Goal: Transaction & Acquisition: Purchase product/service

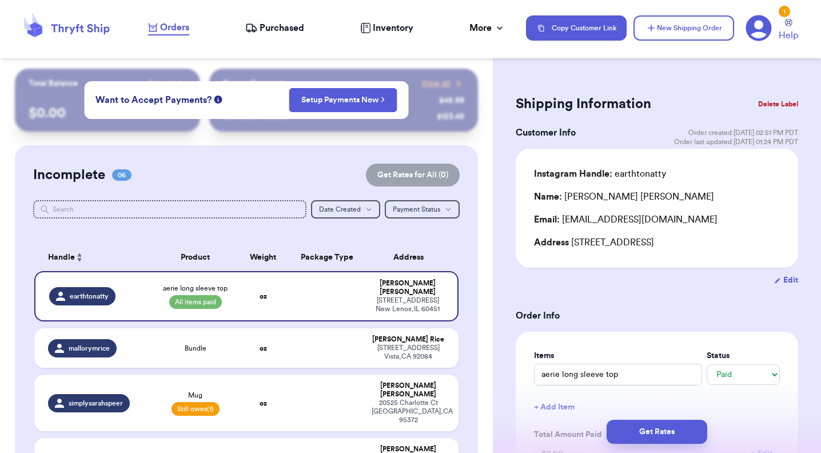
select select "paid"
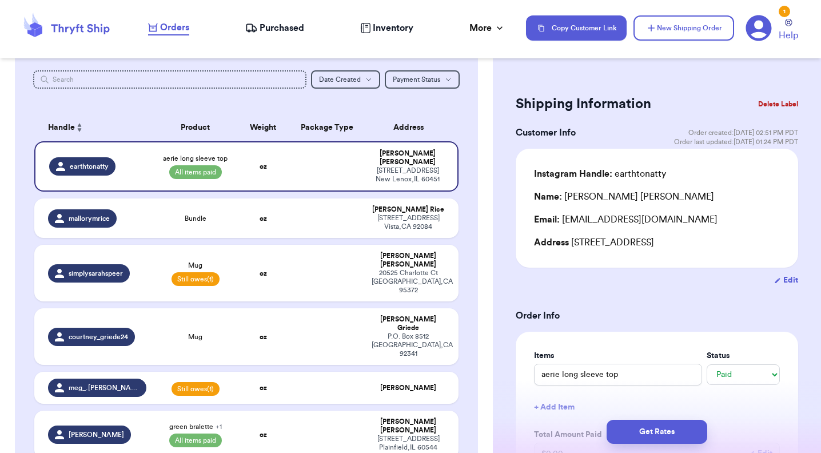
scroll to position [129, 0]
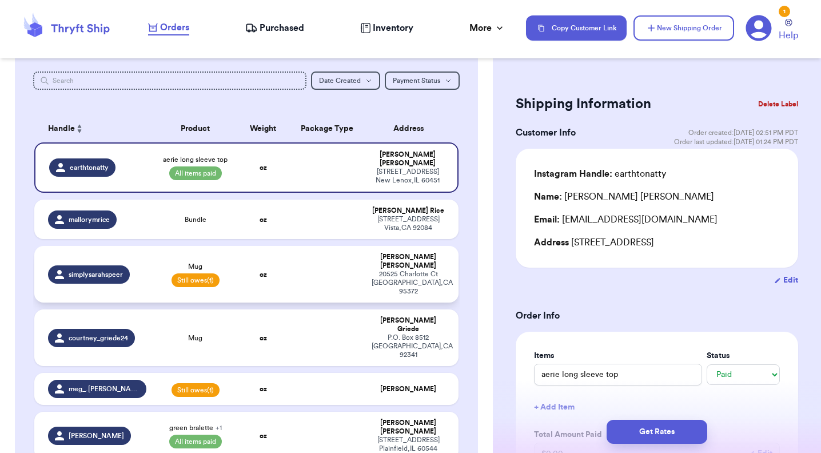
click at [277, 274] on td "oz" at bounding box center [263, 274] width 51 height 57
type input "Mug"
select select "unpaid"
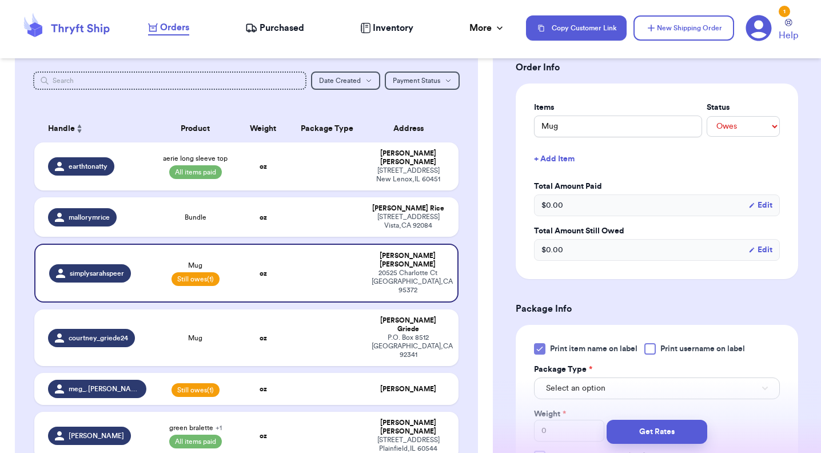
scroll to position [339, 0]
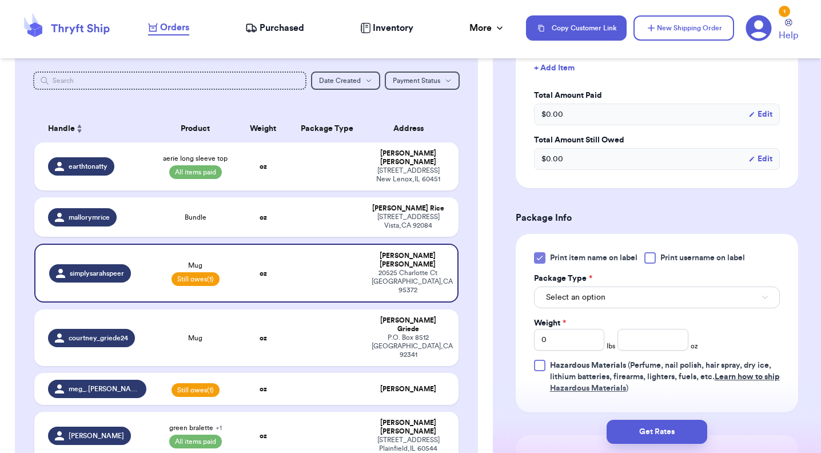
click at [601, 300] on span "Select an option" at bounding box center [575, 297] width 59 height 11
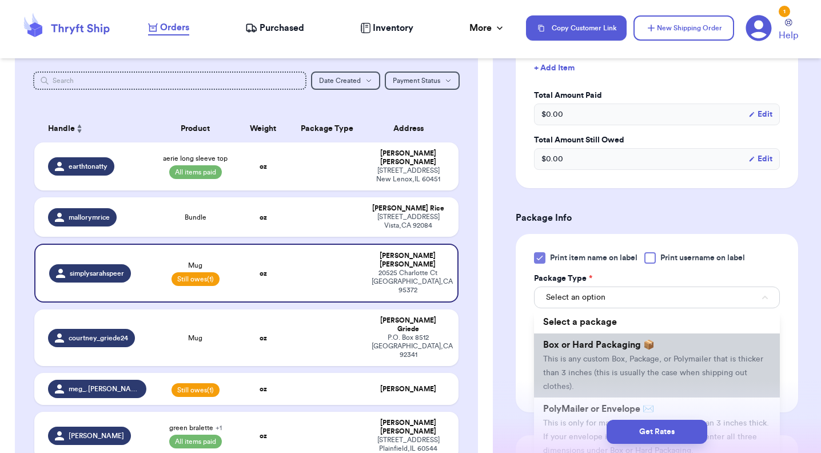
click at [585, 362] on span "This is any custom Box, Package, or Polymailer that is thicker than 3 inches (t…" at bounding box center [653, 372] width 220 height 35
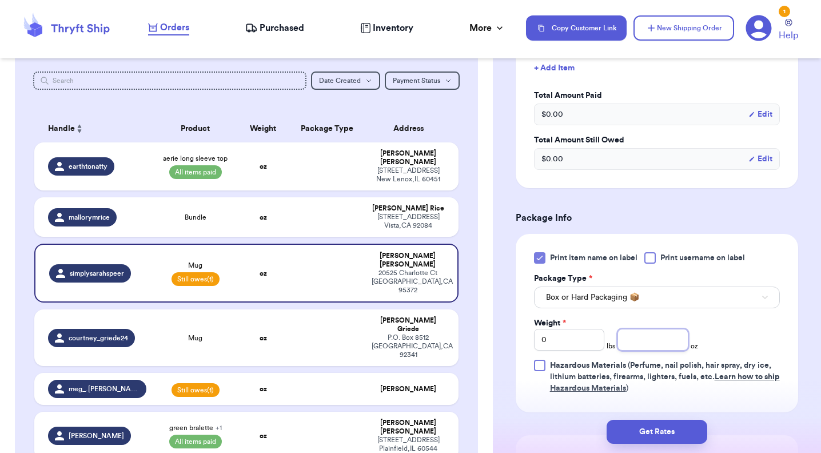
click at [639, 343] on input "number" at bounding box center [653, 340] width 70 height 22
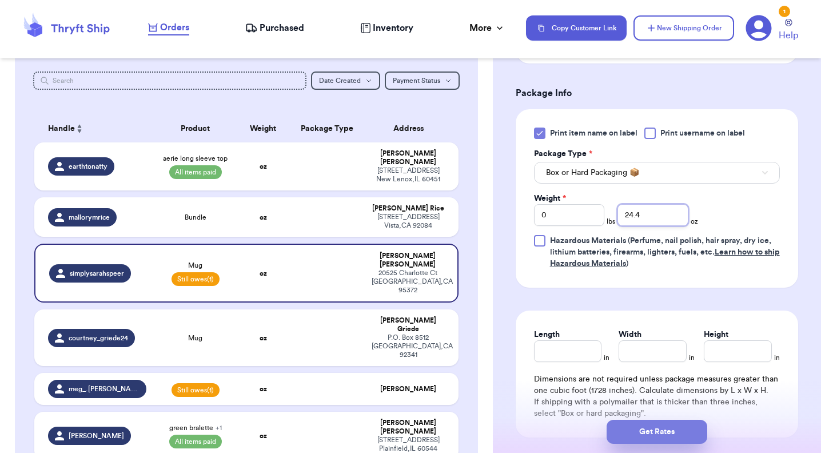
scroll to position [464, 0]
type input "24.4"
click at [562, 349] on input "Length" at bounding box center [568, 351] width 68 height 22
click at [651, 353] on input "Width" at bounding box center [653, 351] width 68 height 22
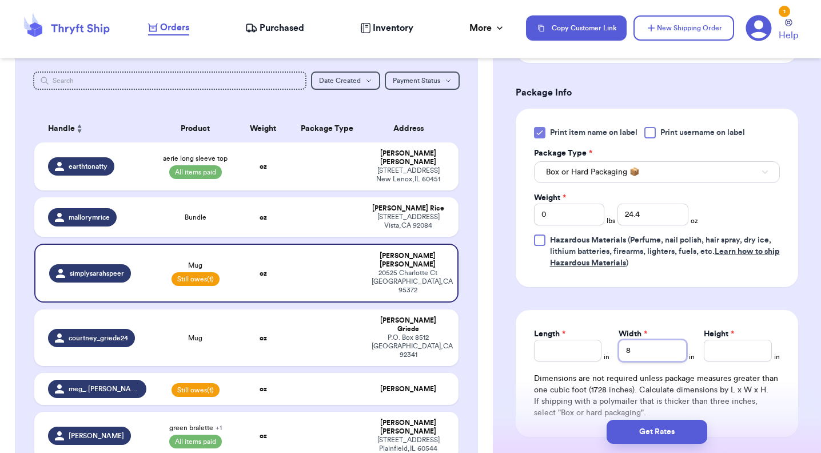
type input "8"
click at [585, 353] on input "Length *" at bounding box center [568, 351] width 68 height 22
type input "10"
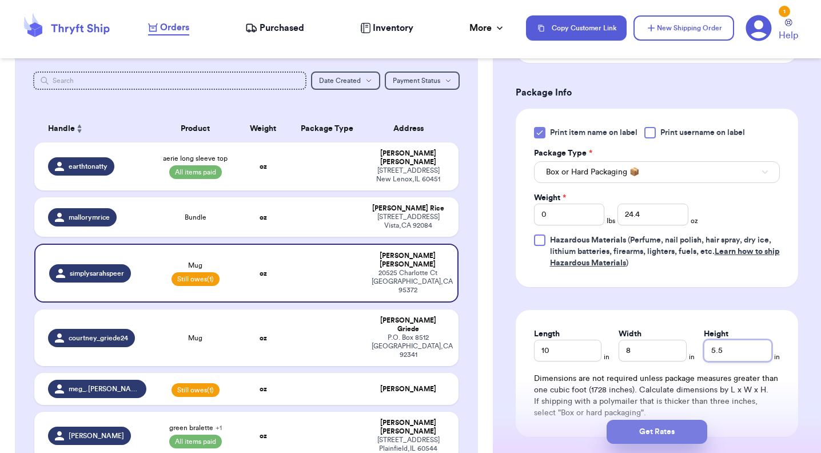
type input "5.5"
click at [649, 432] on button "Get Rates" at bounding box center [657, 432] width 101 height 24
type input "1"
type input "8.399999999999999"
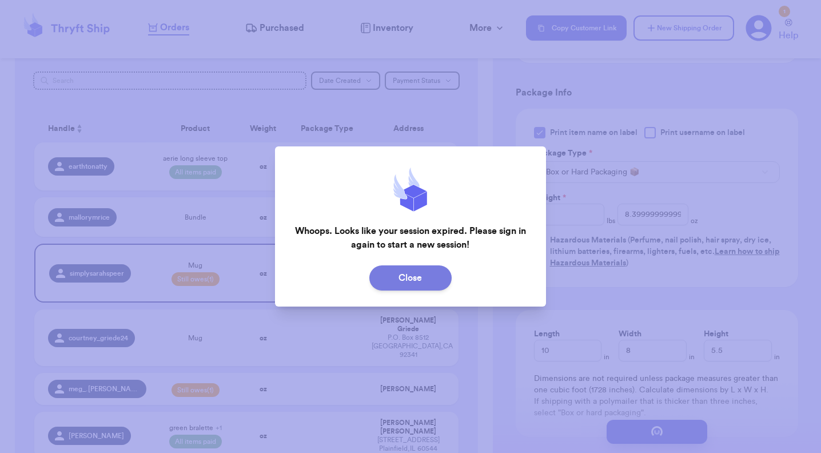
click at [424, 285] on button "Close" at bounding box center [410, 277] width 82 height 25
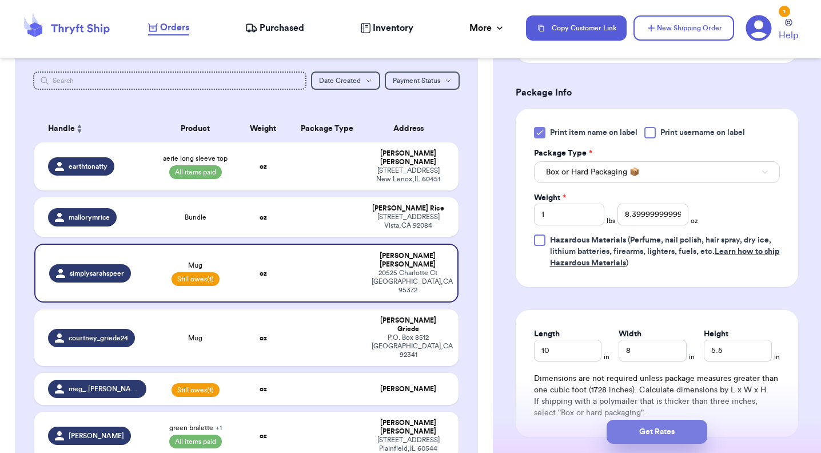
click at [658, 431] on button "Get Rates" at bounding box center [657, 432] width 101 height 24
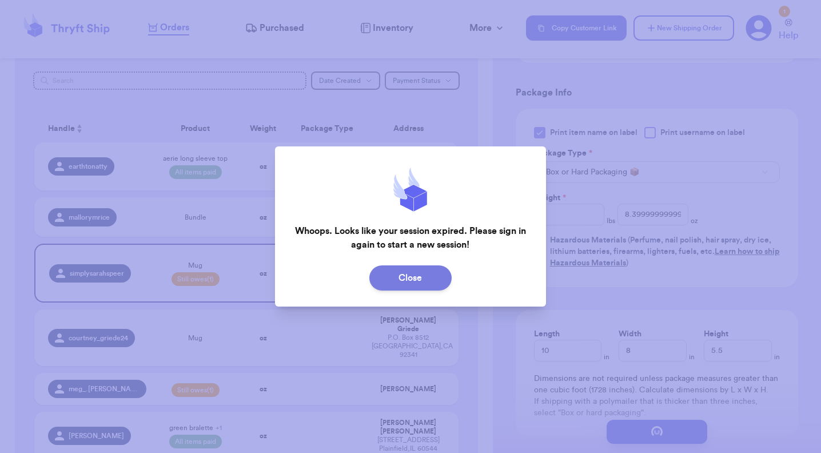
click at [399, 268] on button "Close" at bounding box center [410, 277] width 82 height 25
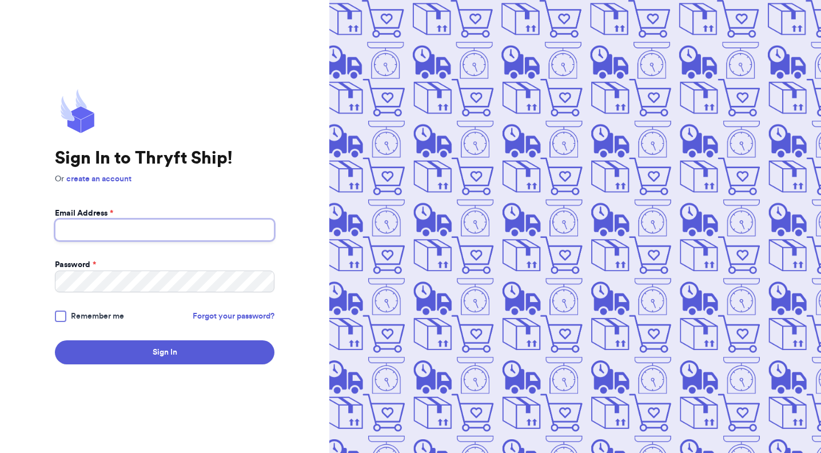
type input "[EMAIL_ADDRESS][DOMAIN_NAME]"
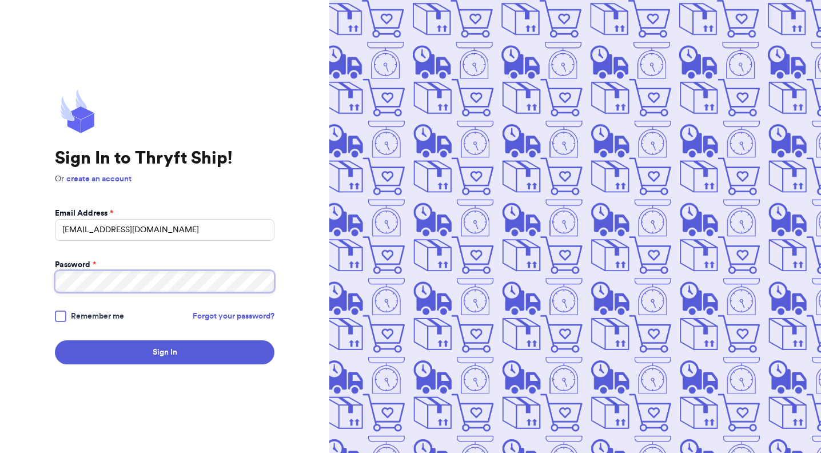
click at [165, 352] on button "Sign In" at bounding box center [165, 352] width 220 height 24
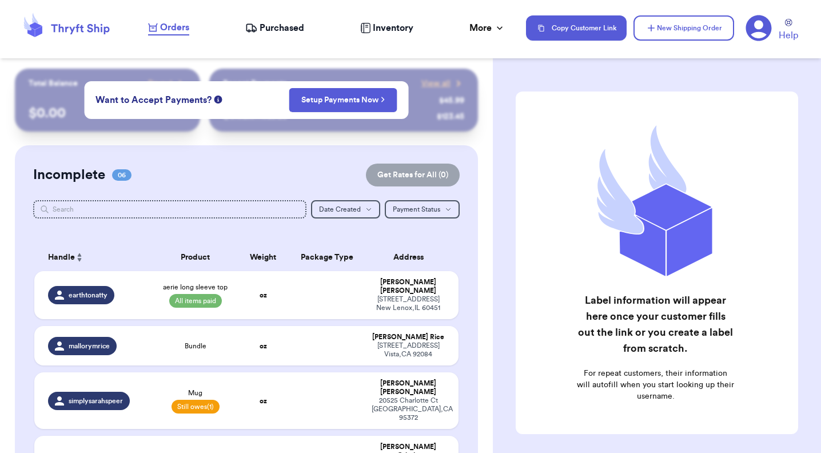
checkbox input "true"
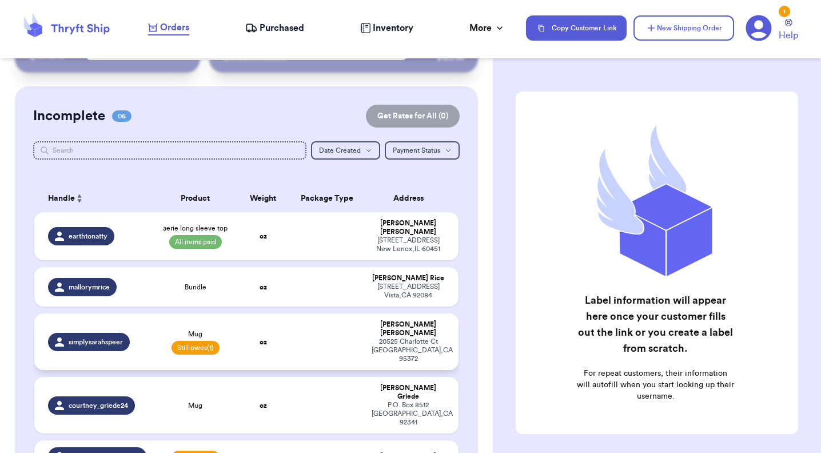
scroll to position [60, 0]
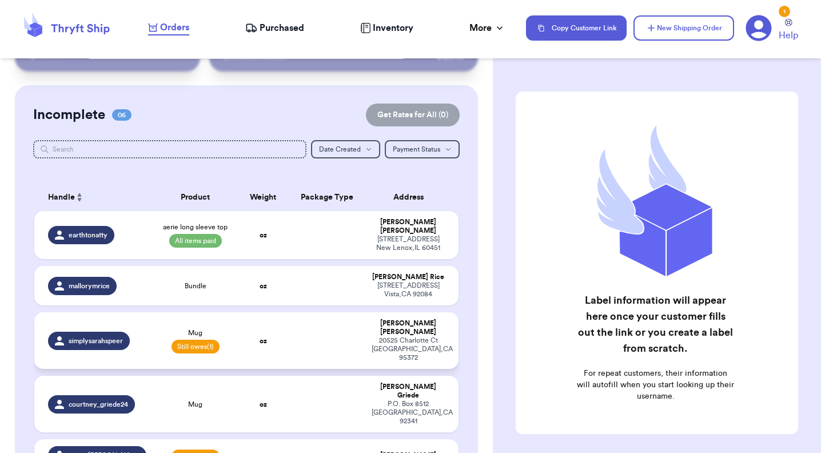
click at [325, 333] on td at bounding box center [327, 340] width 77 height 57
select select "unpaid"
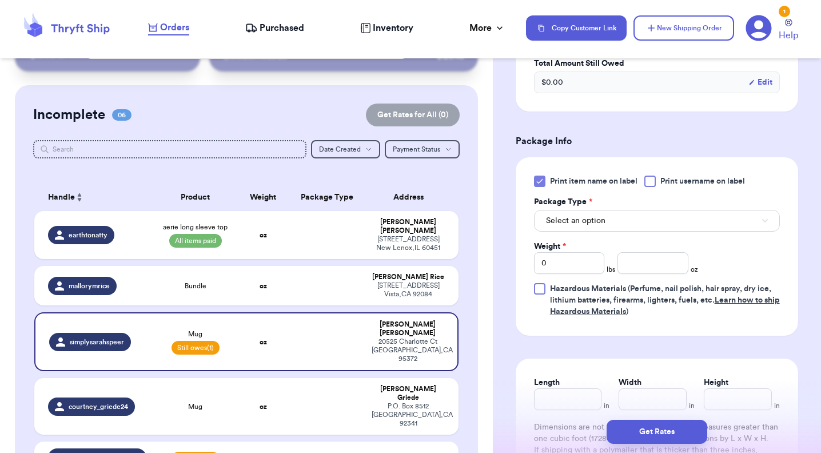
scroll to position [417, 0]
click at [651, 254] on input "number" at bounding box center [653, 262] width 70 height 22
type input "24.4"
type input "10"
type input "5.5"
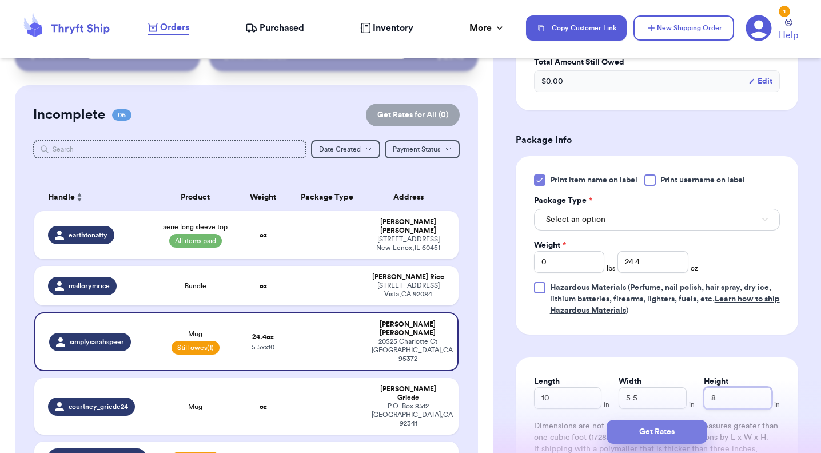
type input "8"
click at [675, 442] on button "Get Rates" at bounding box center [657, 432] width 101 height 24
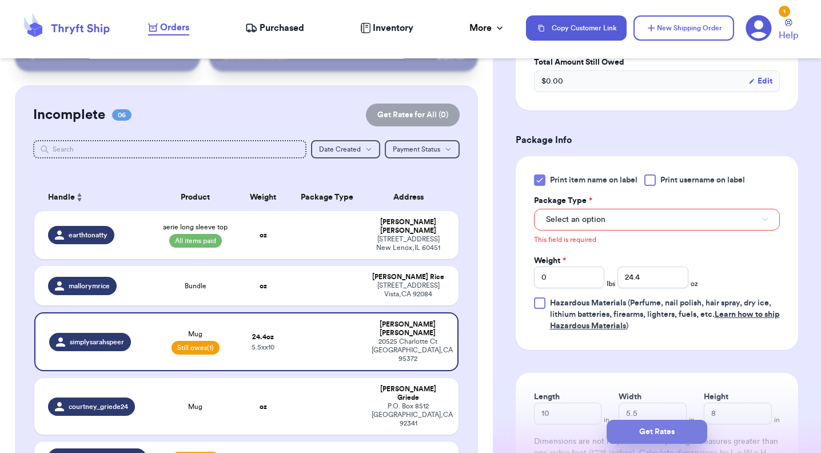
scroll to position [413, 0]
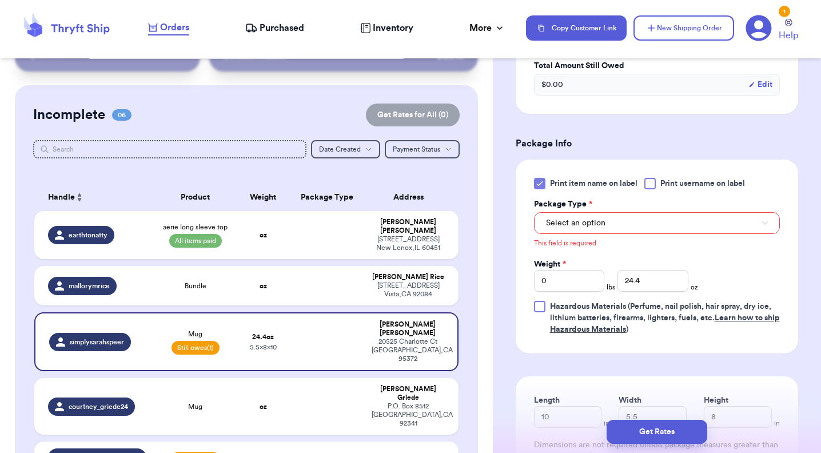
click at [598, 231] on button "Select an option" at bounding box center [657, 223] width 246 height 22
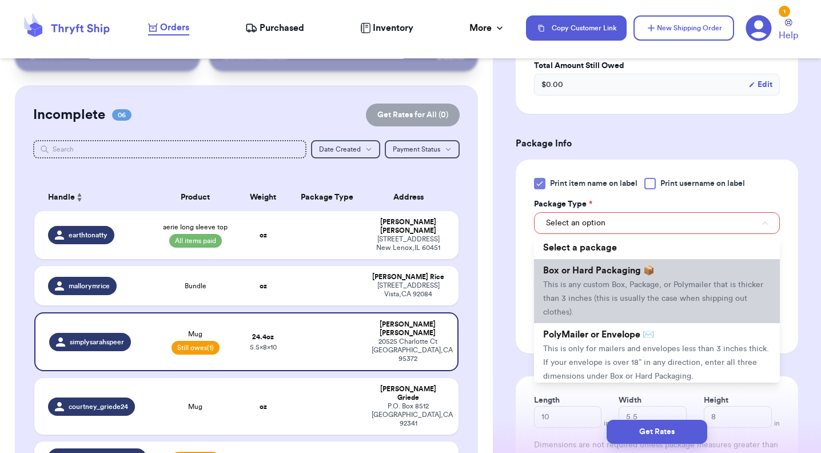
click at [586, 279] on li "Box or Hard Packaging 📦 This is any custom Box, Package, or Polymailer that is …" at bounding box center [657, 291] width 246 height 64
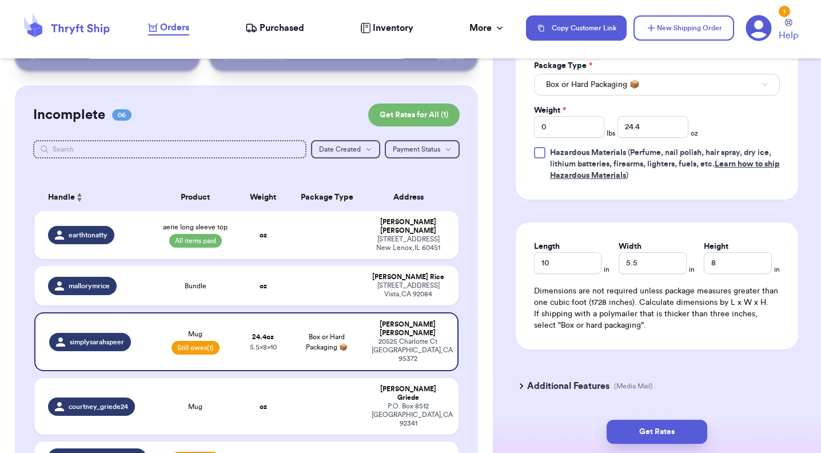
scroll to position [558, 0]
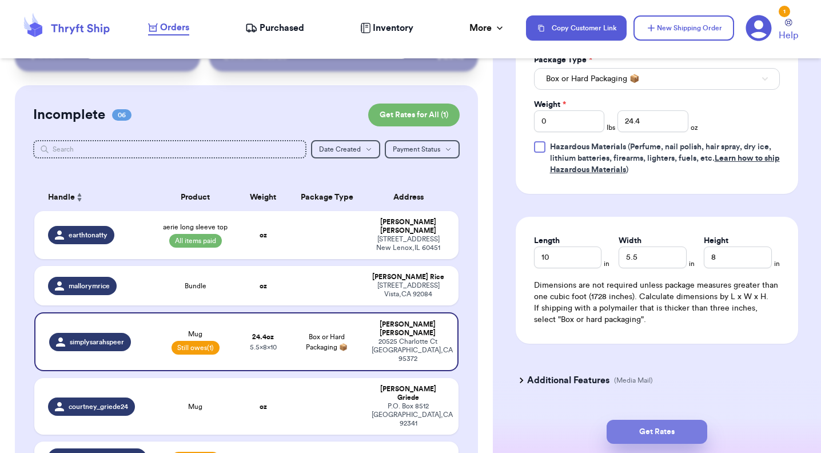
click at [635, 433] on button "Get Rates" at bounding box center [657, 432] width 101 height 24
type input "1"
type input "8.399999999999999"
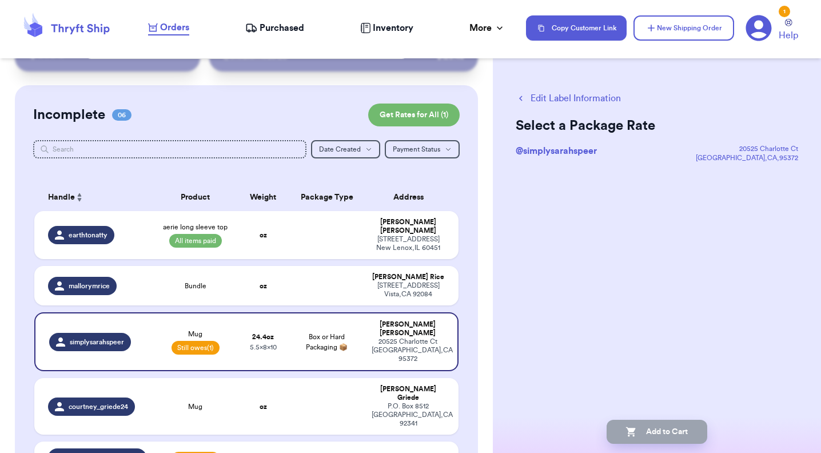
scroll to position [0, 0]
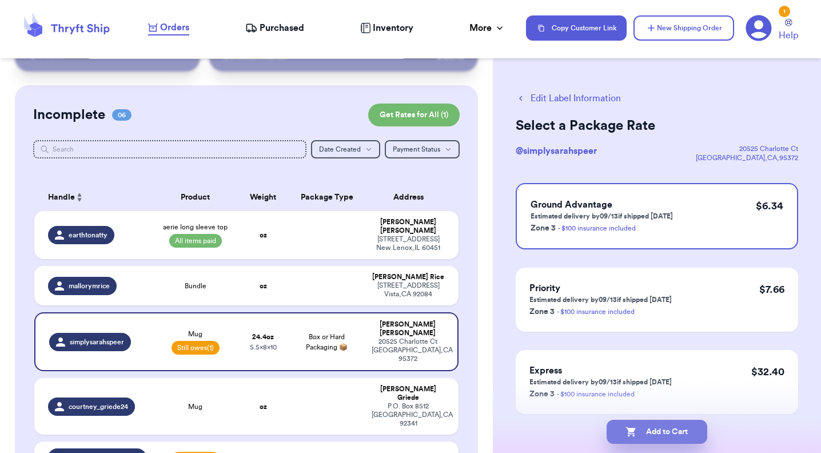
click at [646, 431] on button "Add to Cart" at bounding box center [657, 432] width 101 height 24
checkbox input "true"
select select "paid"
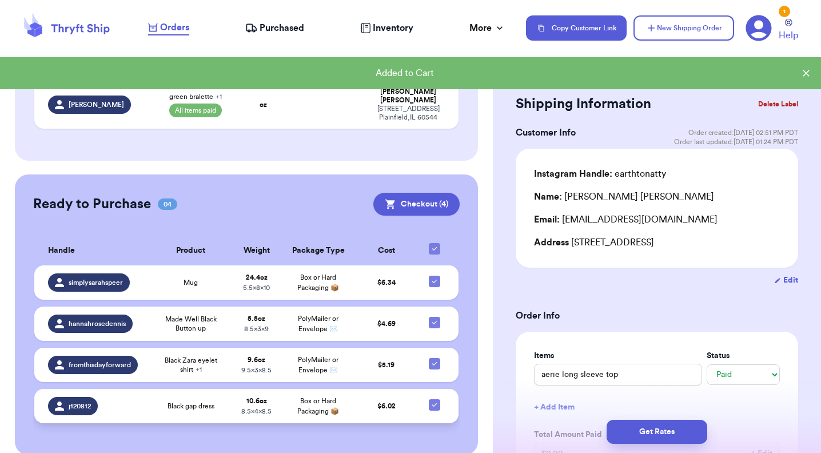
scroll to position [396, 0]
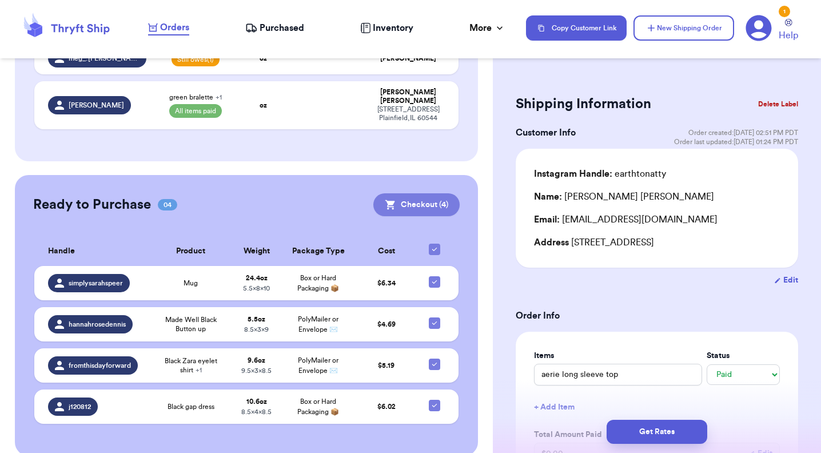
click at [414, 193] on button "Checkout ( 4 )" at bounding box center [416, 204] width 86 height 23
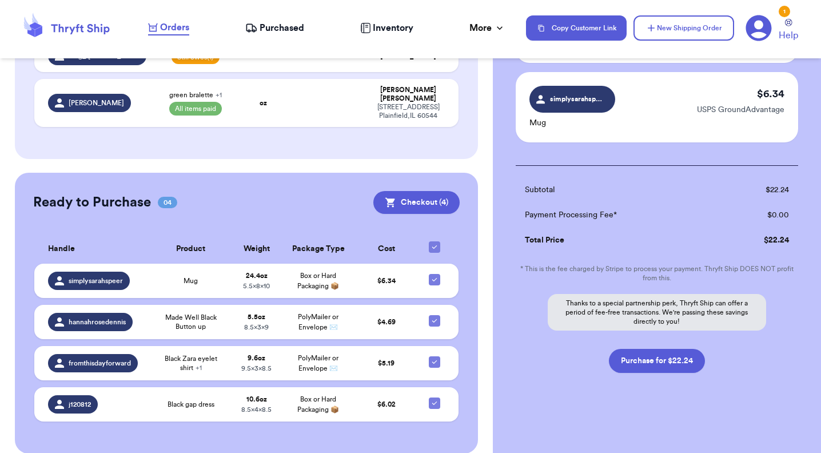
scroll to position [308, 0]
click at [653, 361] on button "Purchase for $22.24" at bounding box center [657, 361] width 96 height 24
checkbox input "false"
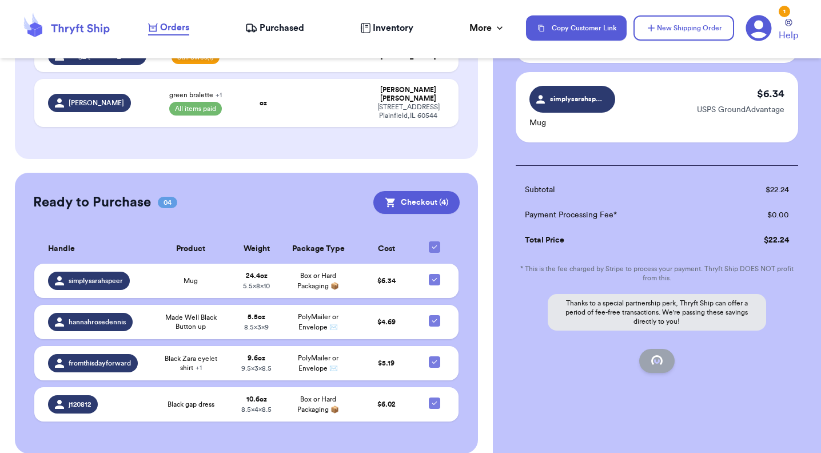
checkbox input "false"
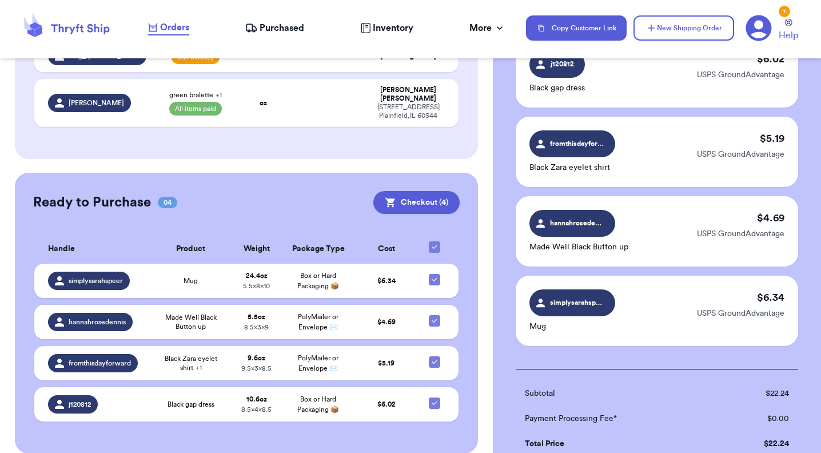
checkbox input "true"
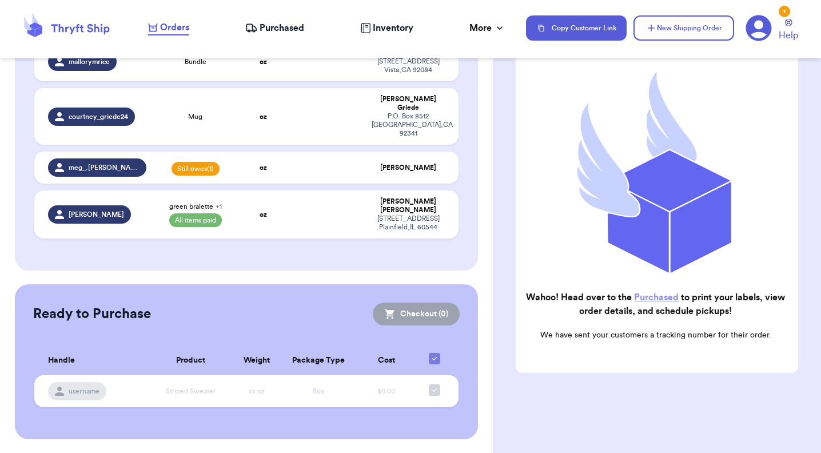
scroll to position [249, 0]
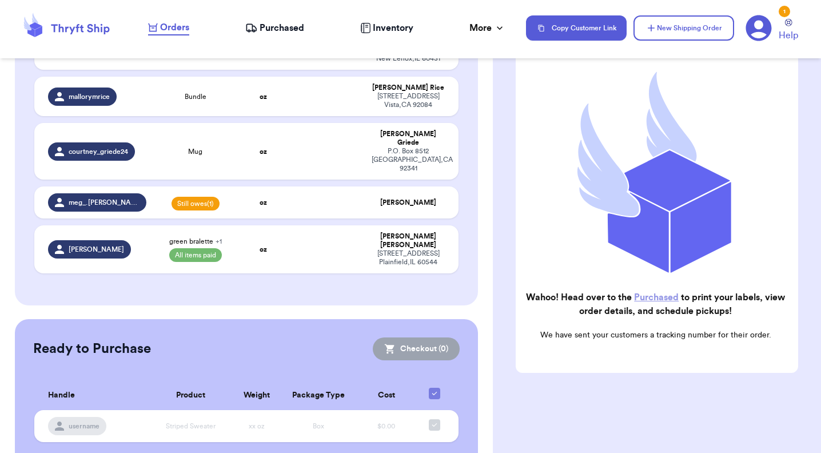
click at [256, 28] on icon at bounding box center [252, 27] width 10 height 7
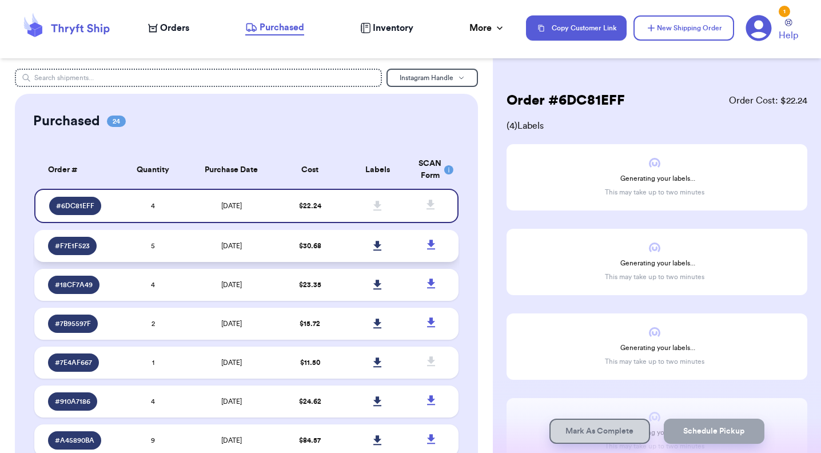
click at [178, 258] on td "5" at bounding box center [153, 246] width 68 height 32
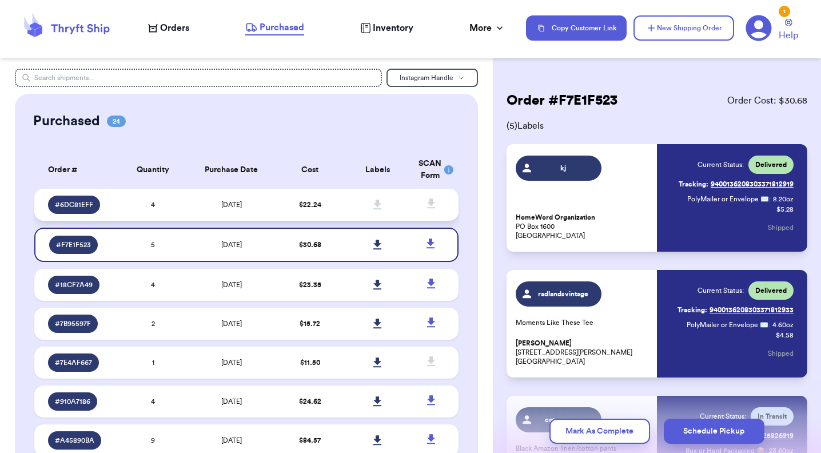
click at [193, 218] on td "[DATE]" at bounding box center [231, 205] width 89 height 32
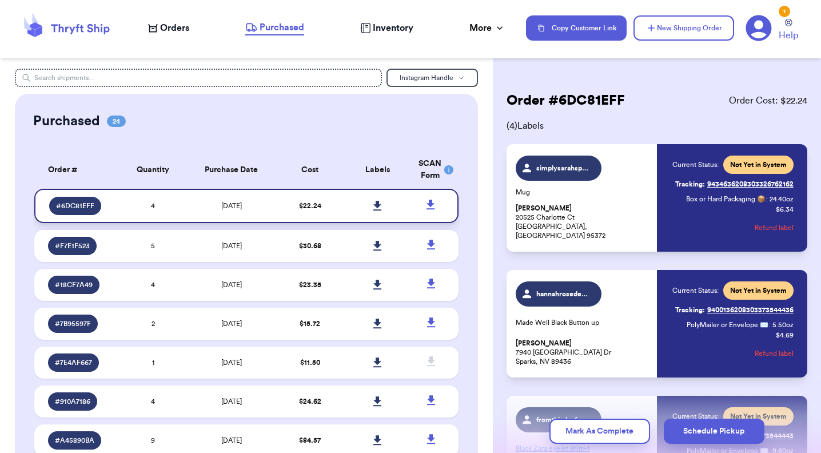
click at [375, 211] on icon at bounding box center [377, 206] width 9 height 10
